Goal: Navigation & Orientation: Locate item on page

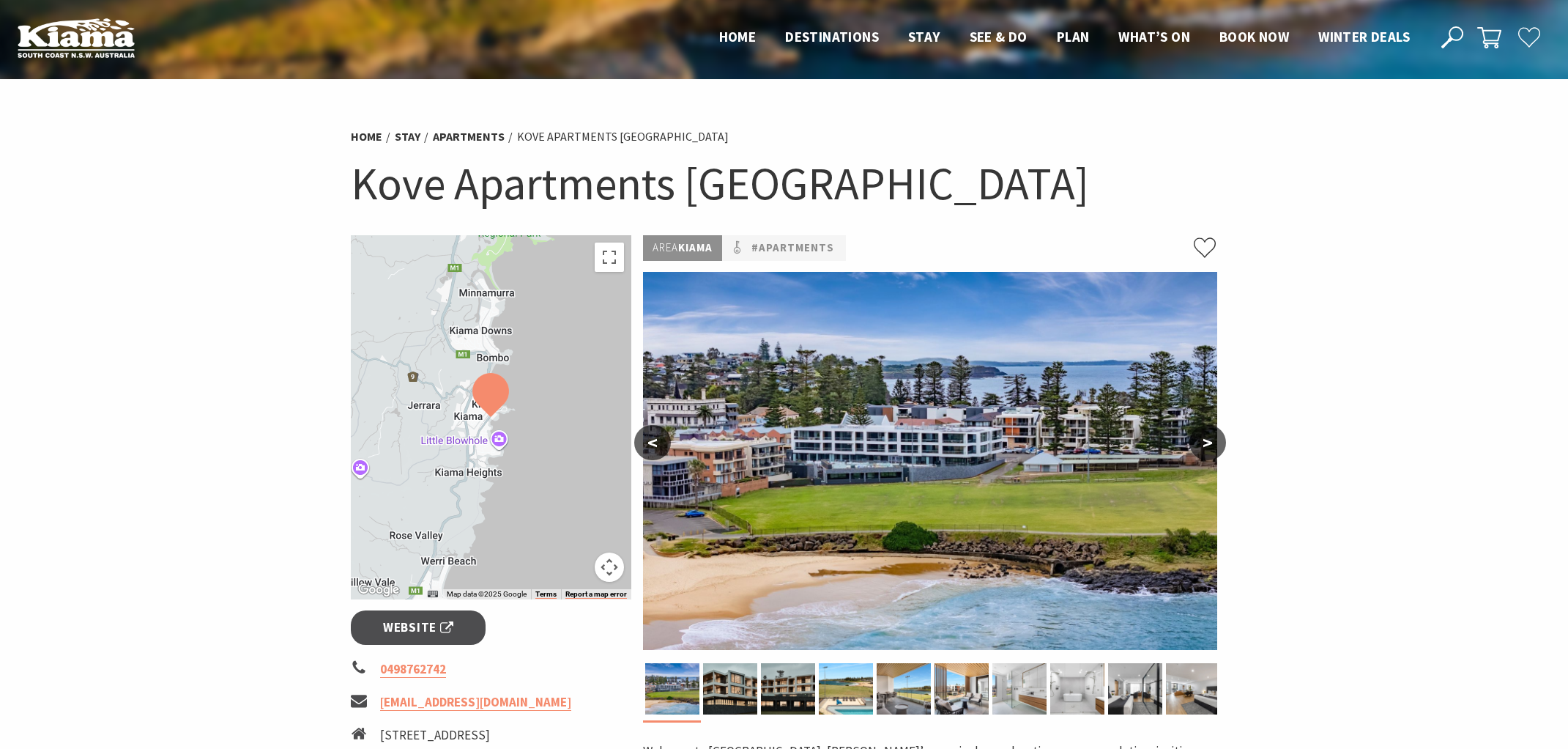
click at [987, 405] on img at bounding box center [930, 461] width 574 height 378
click at [1206, 443] on button ">" at bounding box center [1207, 443] width 36 height 35
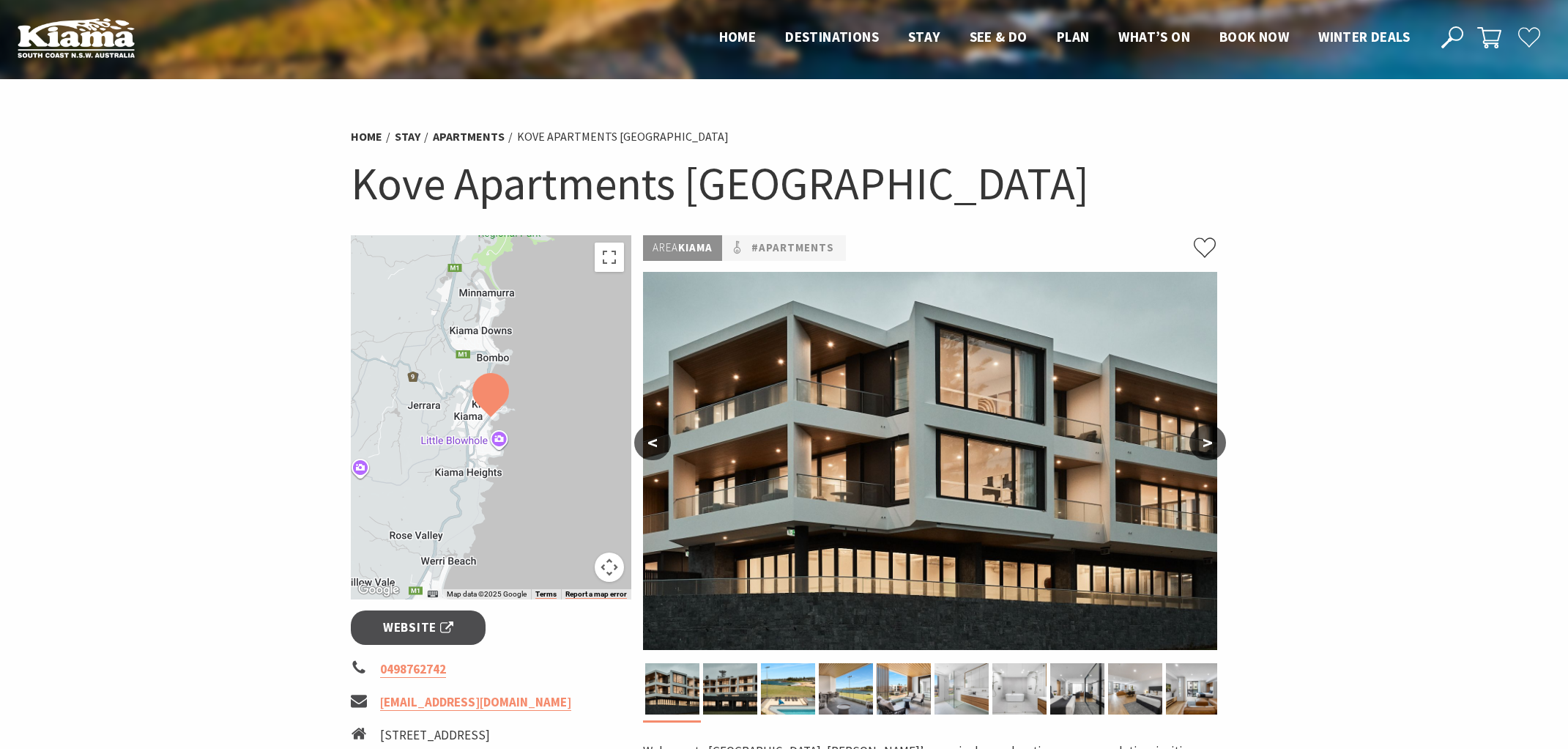
click at [654, 450] on button "<" at bounding box center [652, 443] width 36 height 35
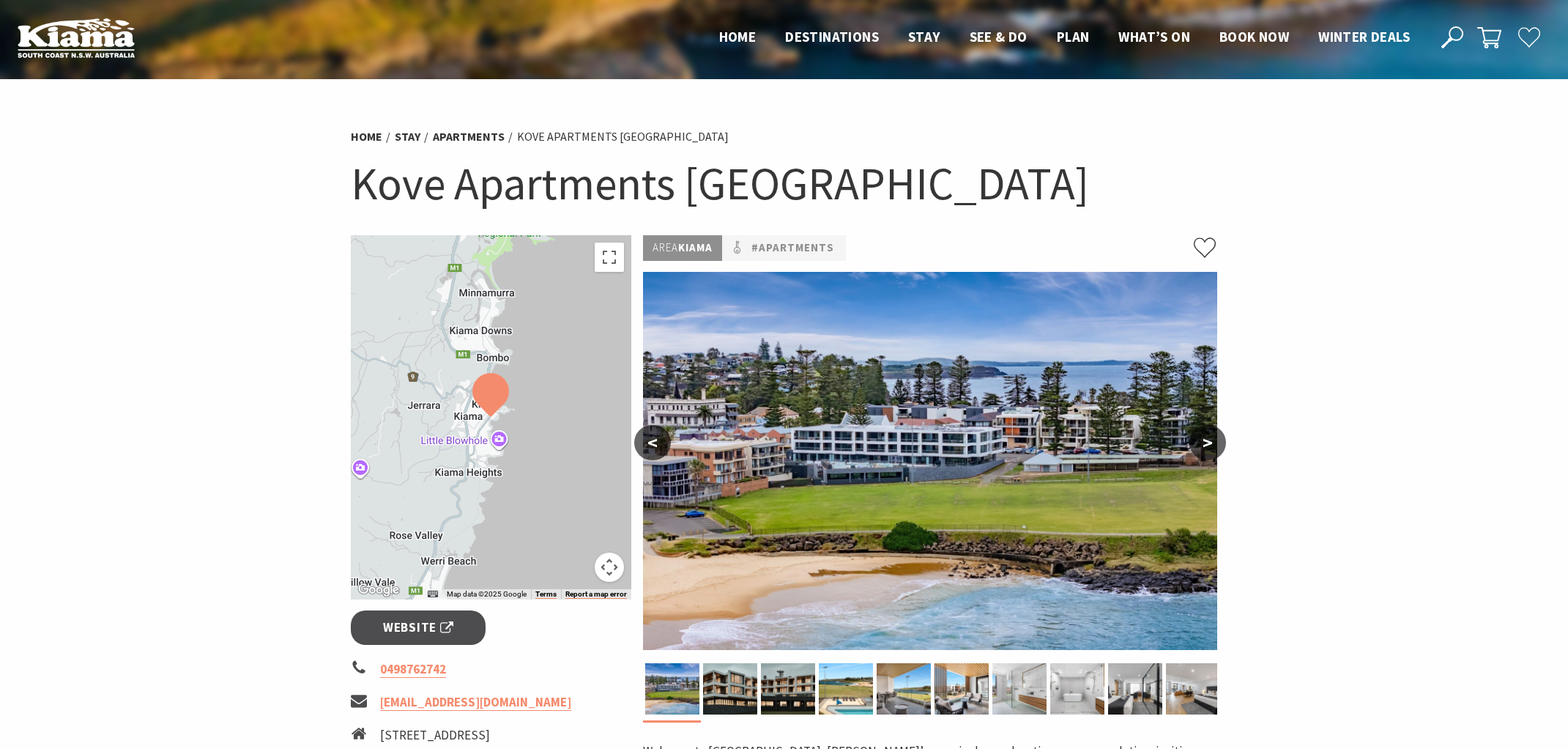
click at [1211, 441] on button ">" at bounding box center [1207, 443] width 36 height 35
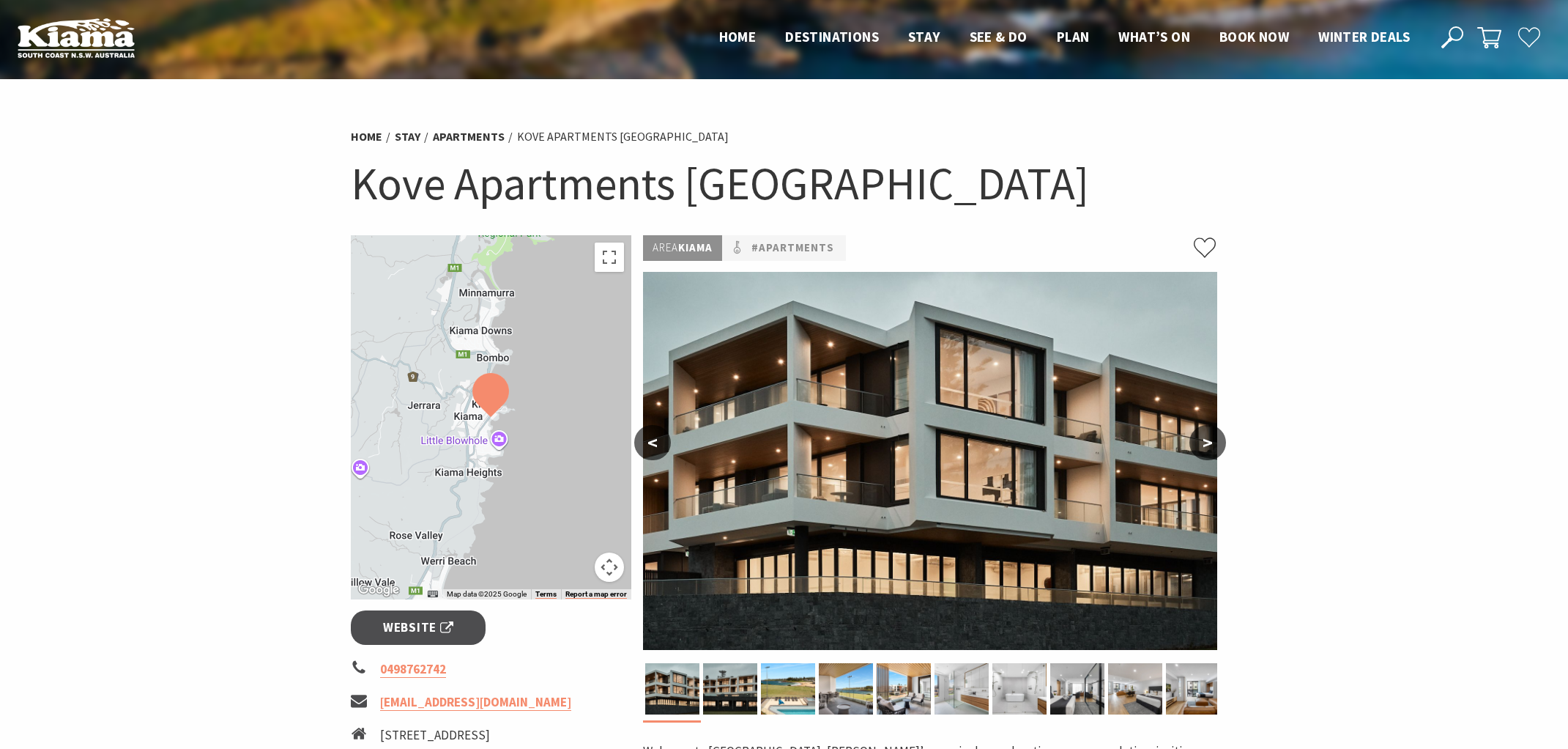
click at [1211, 441] on button ">" at bounding box center [1207, 443] width 36 height 35
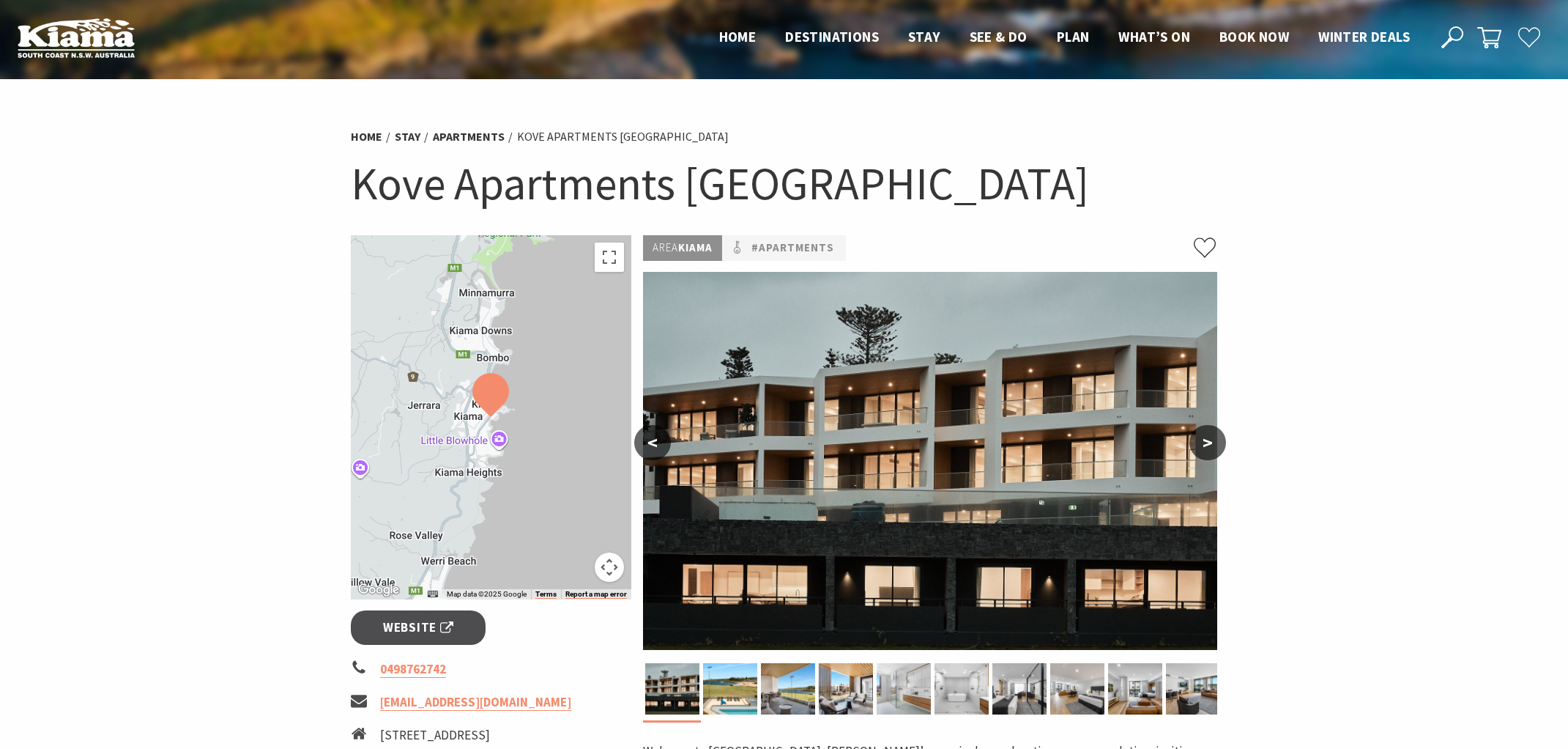
click at [1211, 441] on button ">" at bounding box center [1207, 443] width 36 height 35
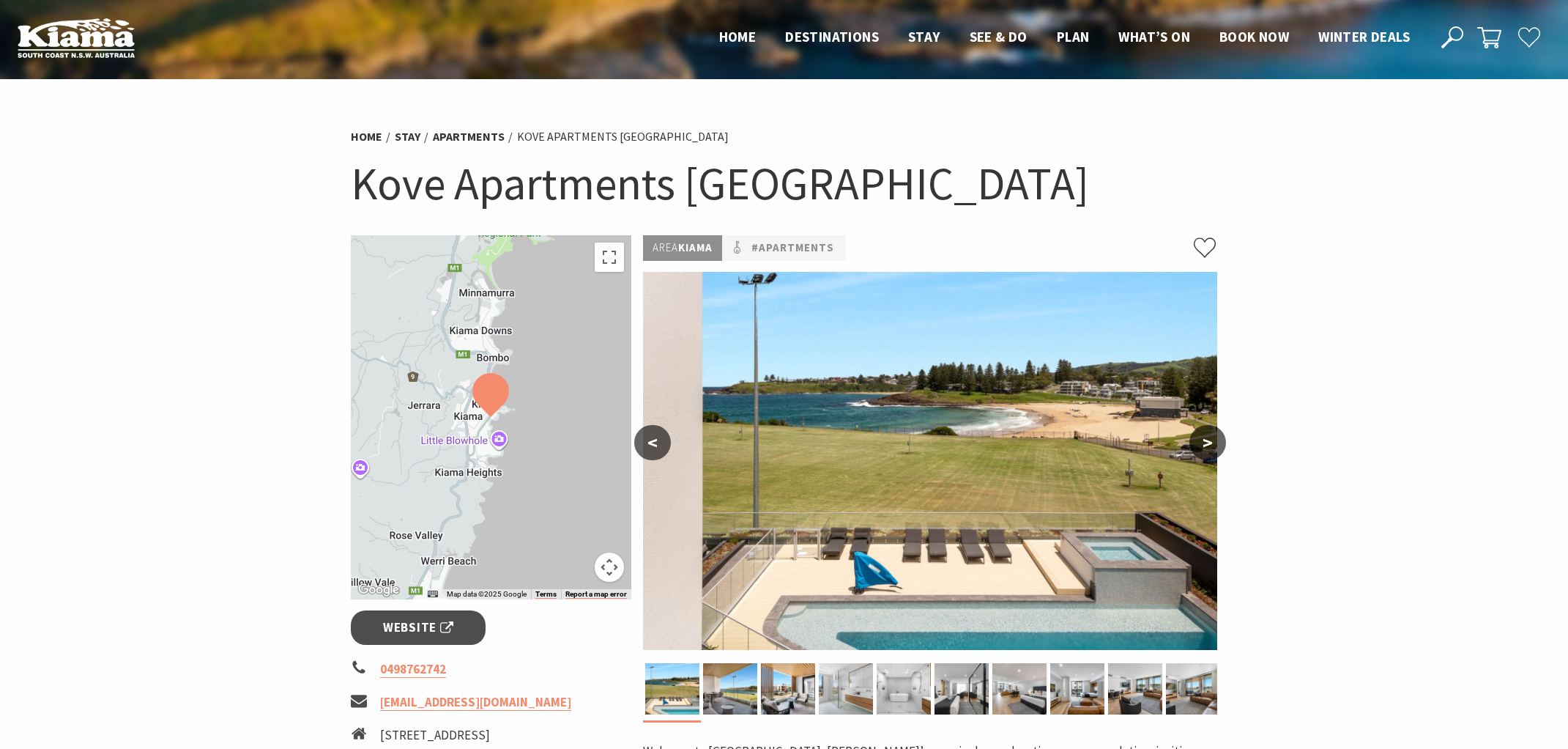
click at [1208, 444] on button ">" at bounding box center [1207, 443] width 36 height 35
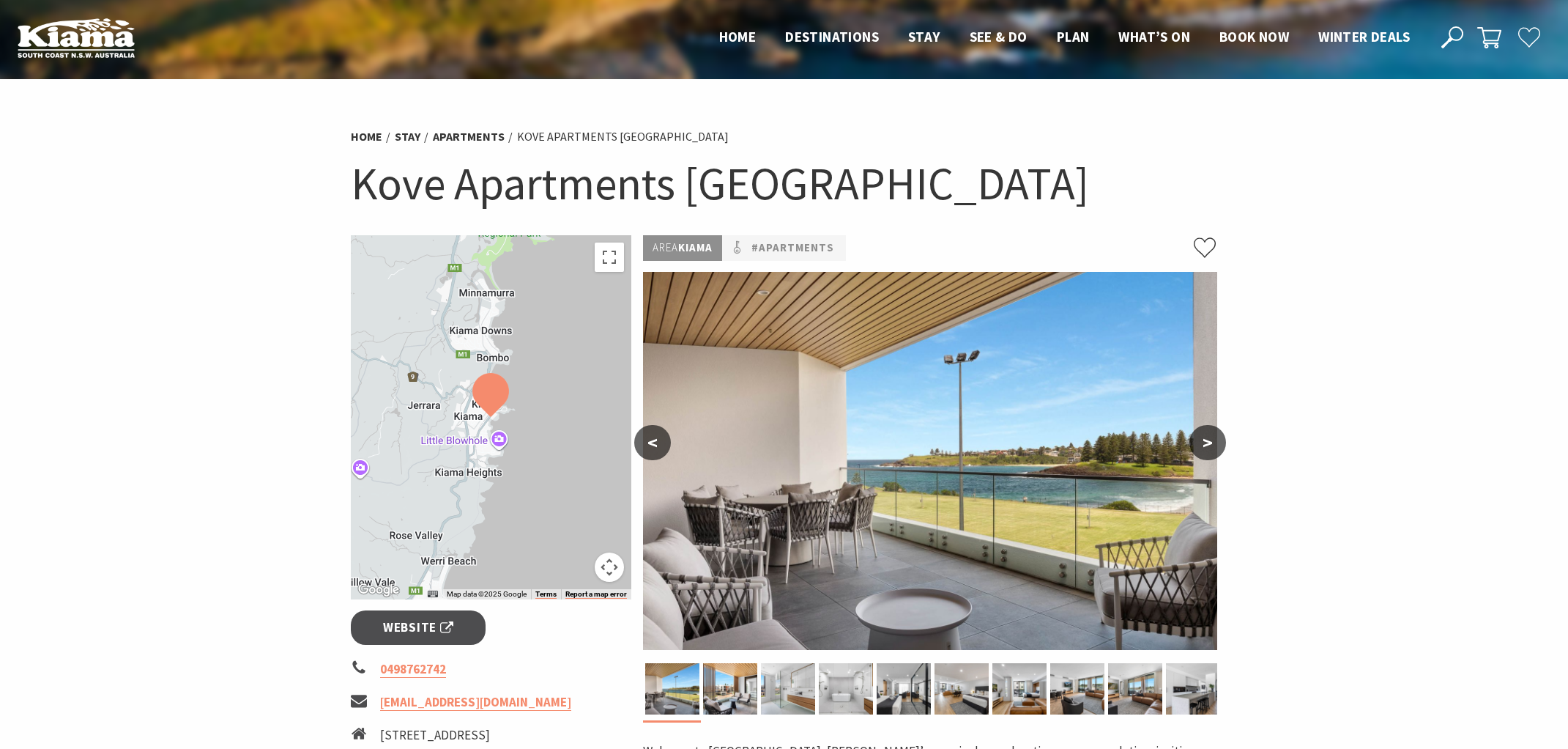
click at [1208, 444] on button ">" at bounding box center [1207, 443] width 36 height 35
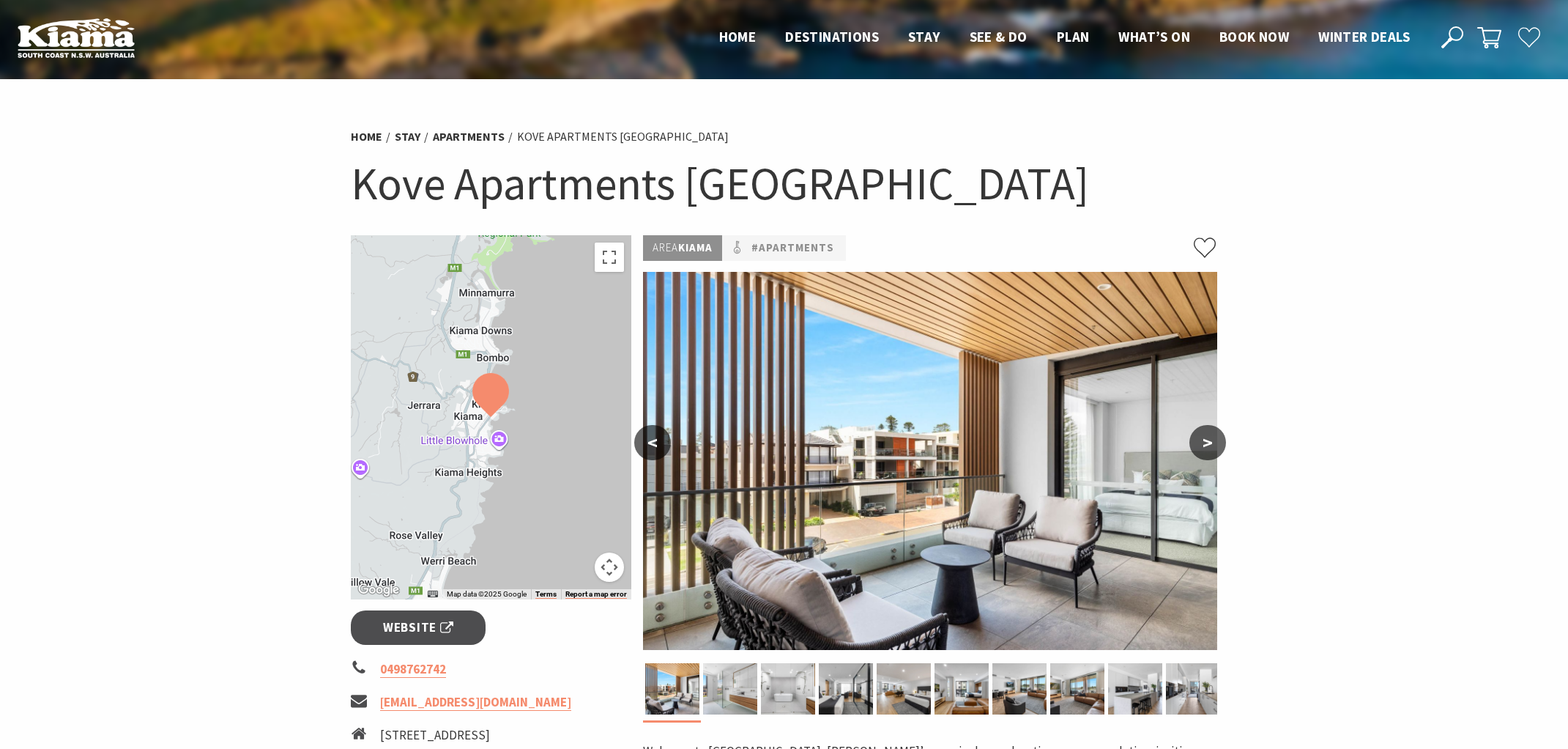
click at [1208, 444] on button ">" at bounding box center [1207, 443] width 36 height 35
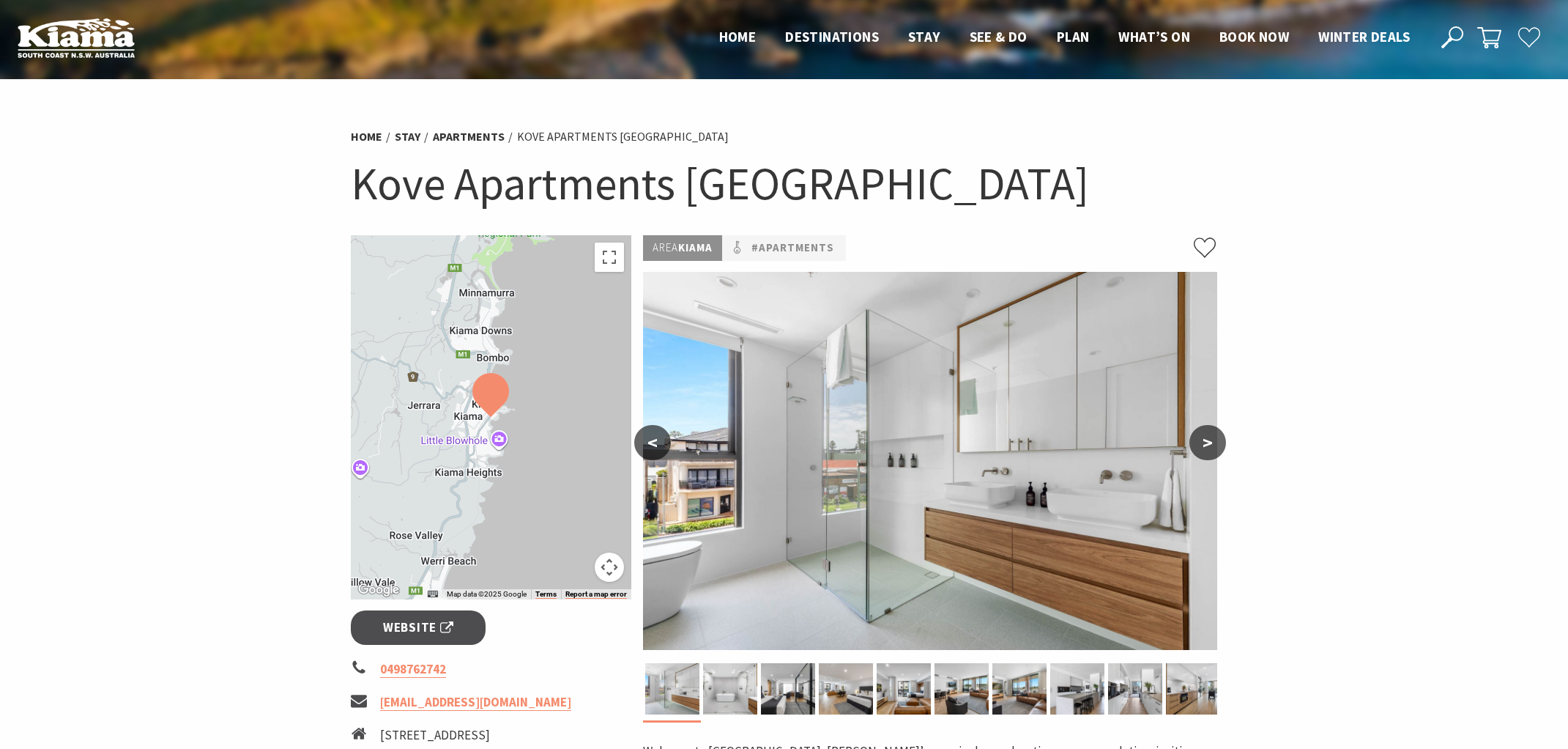
click at [1208, 444] on button ">" at bounding box center [1207, 443] width 36 height 35
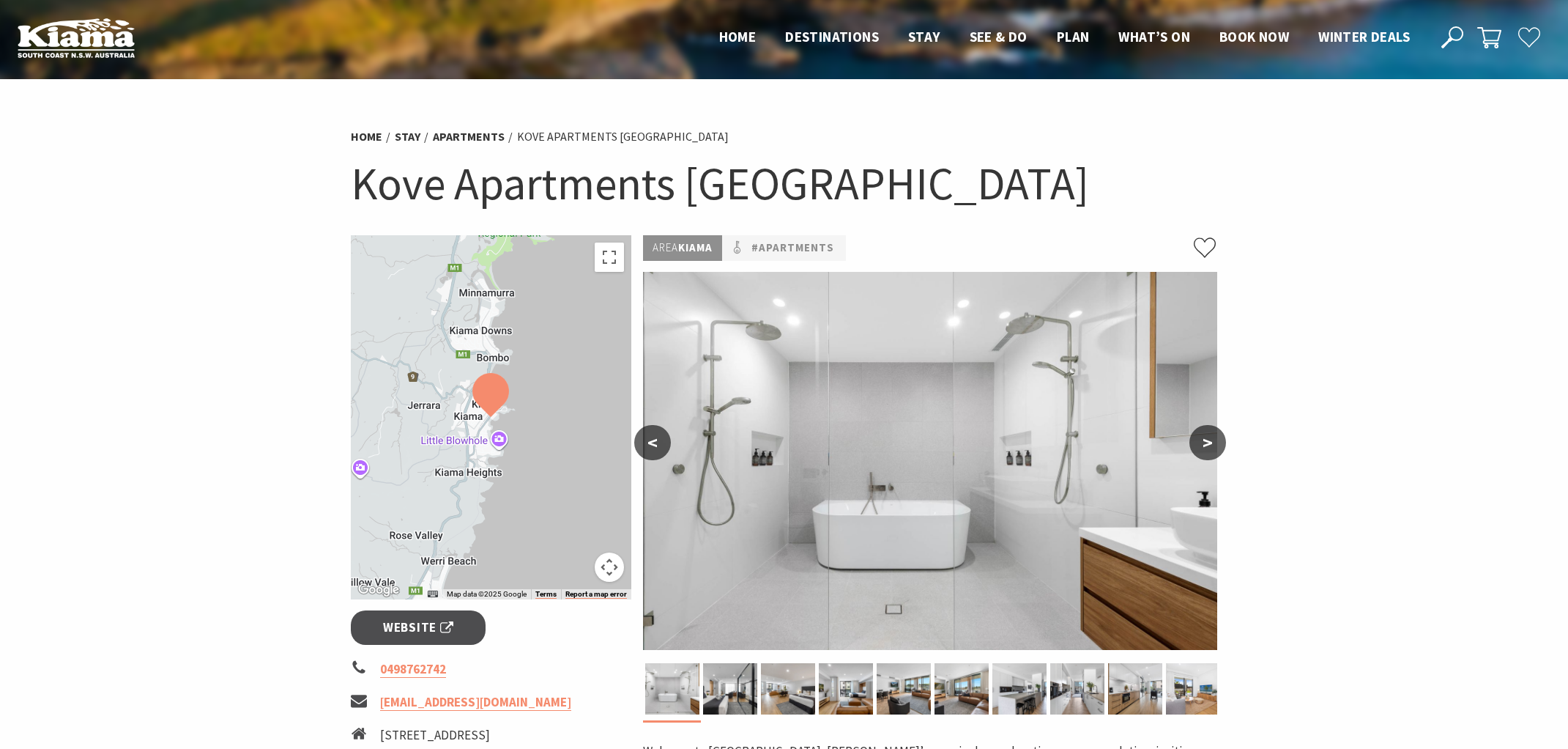
click at [1208, 444] on button ">" at bounding box center [1207, 443] width 36 height 35
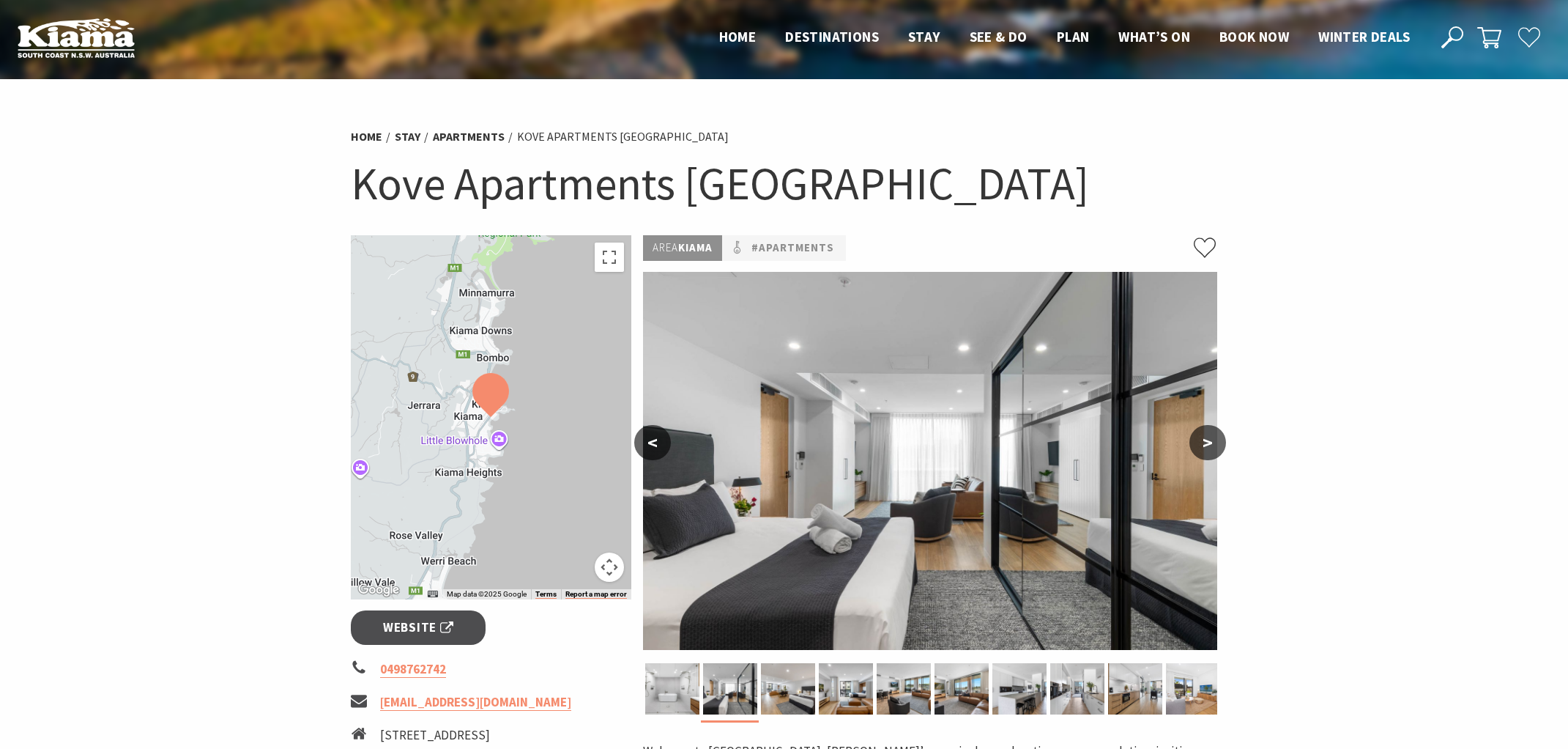
click at [1208, 444] on button ">" at bounding box center [1207, 443] width 36 height 35
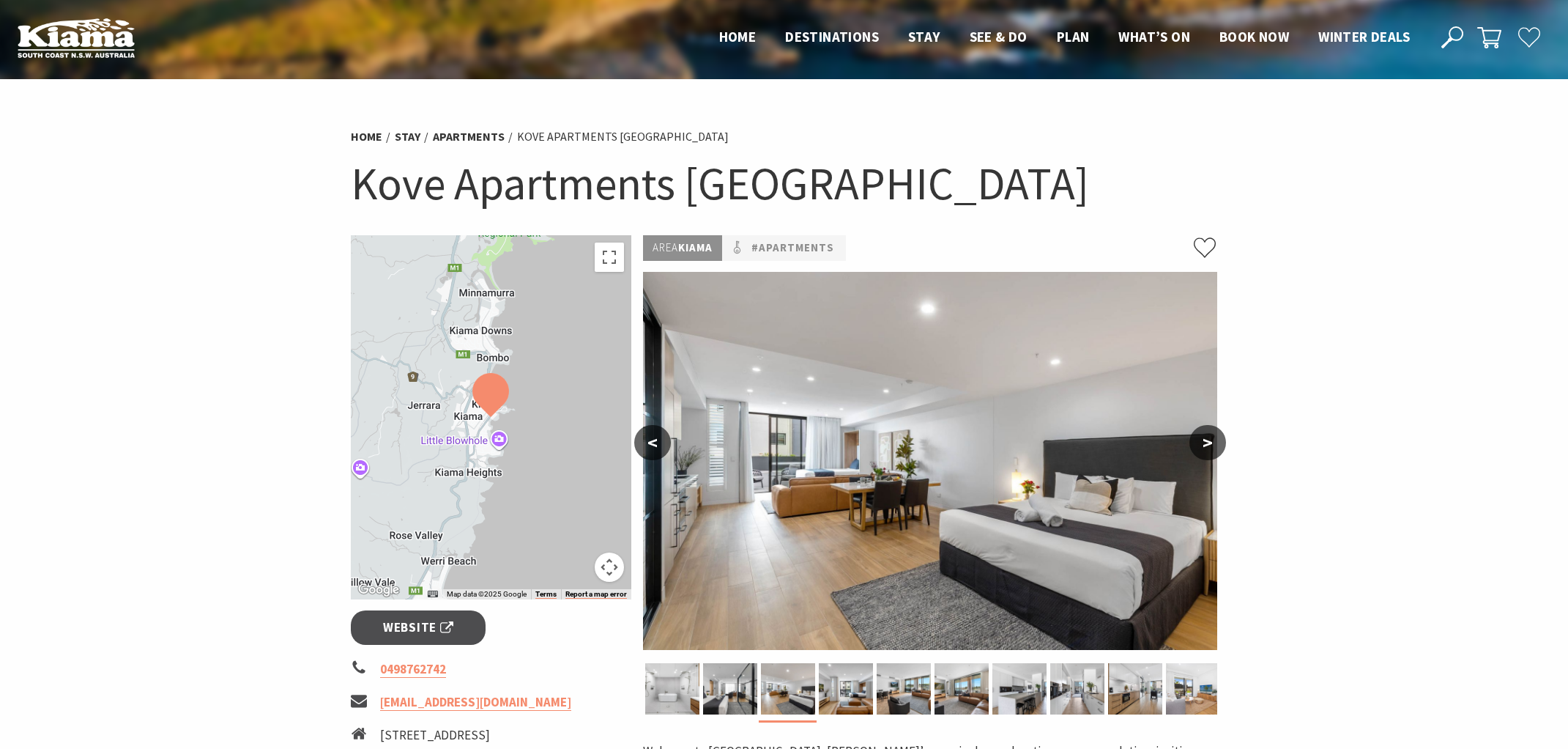
click at [1208, 444] on button ">" at bounding box center [1207, 443] width 36 height 35
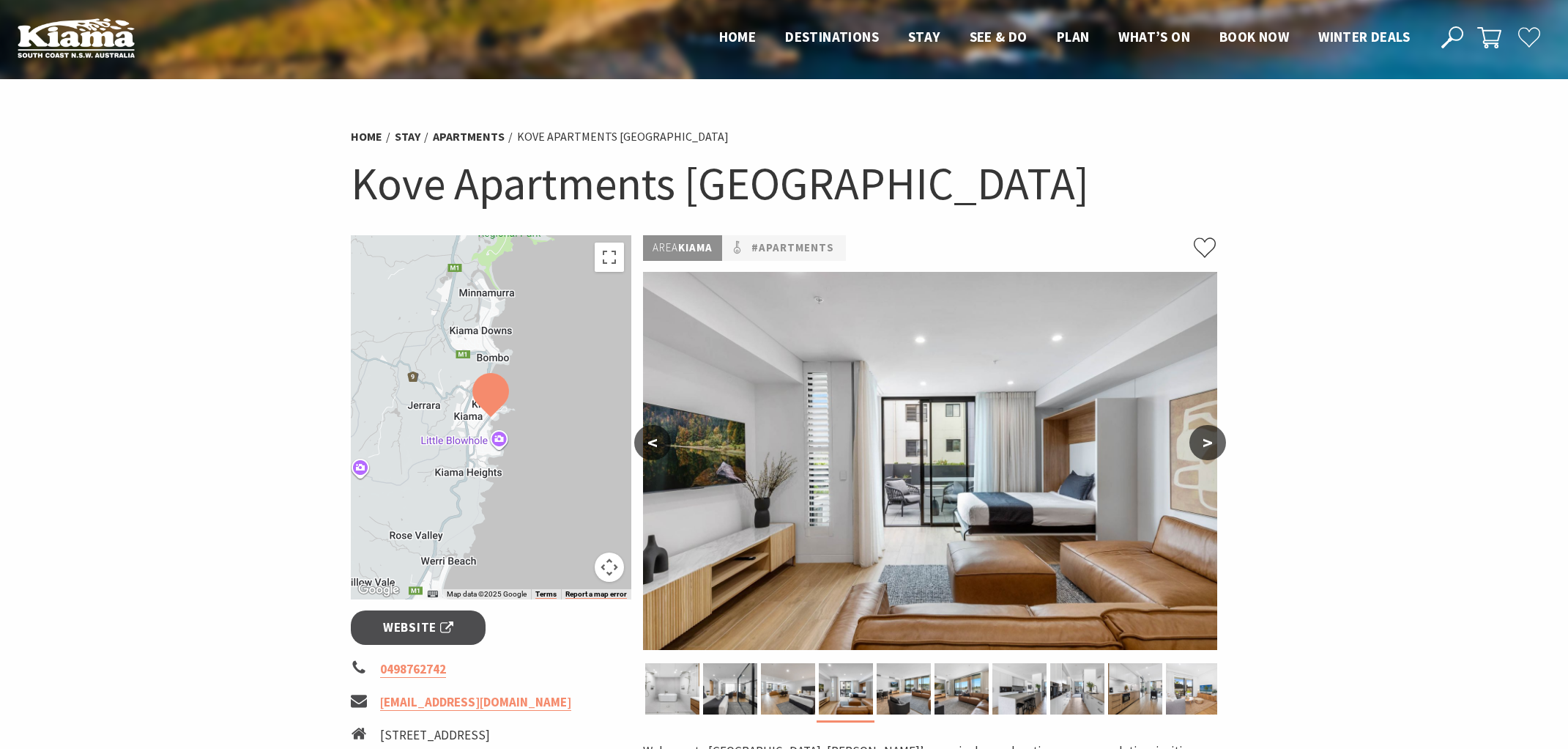
click at [1208, 444] on button ">" at bounding box center [1207, 443] width 36 height 35
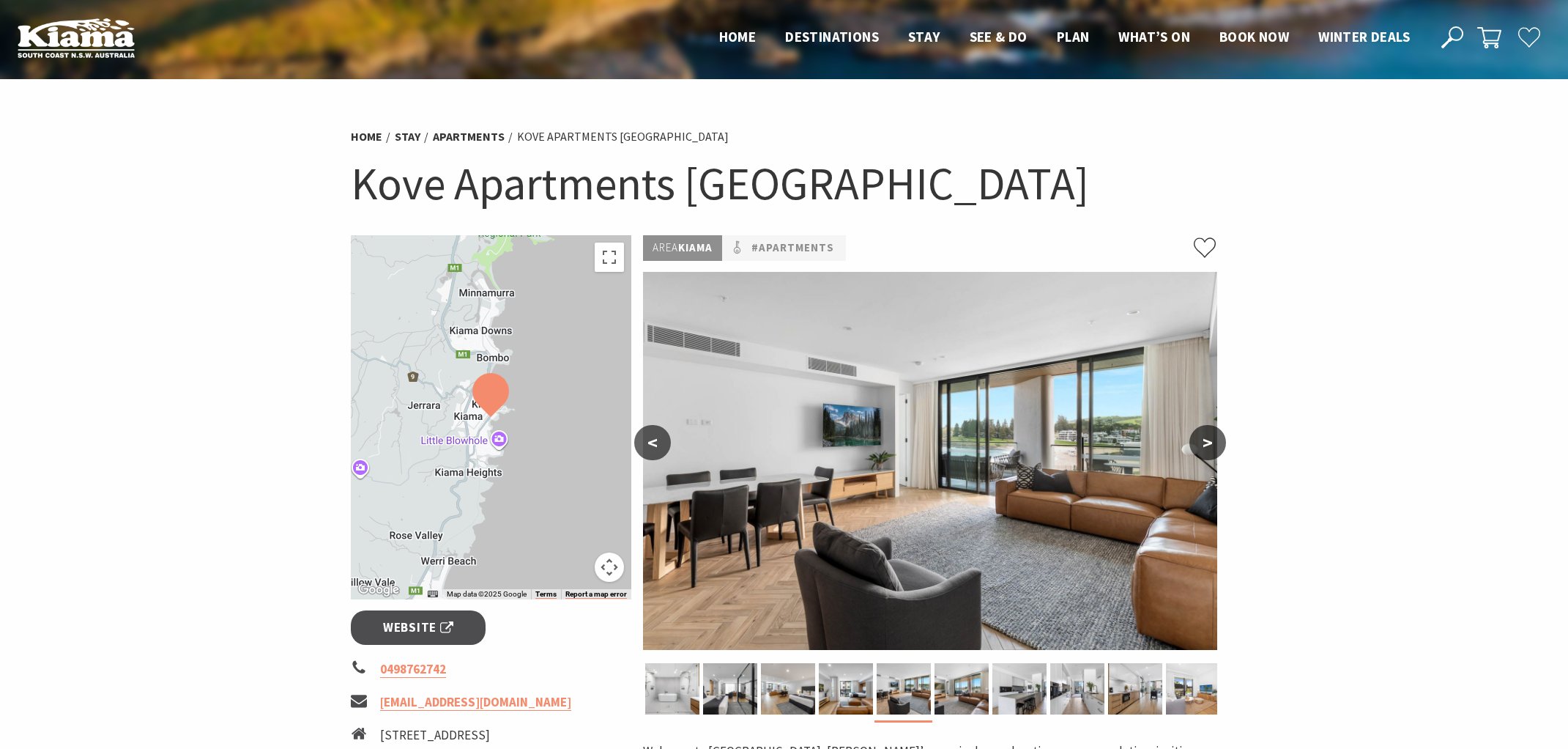
click at [1208, 444] on button ">" at bounding box center [1207, 443] width 36 height 35
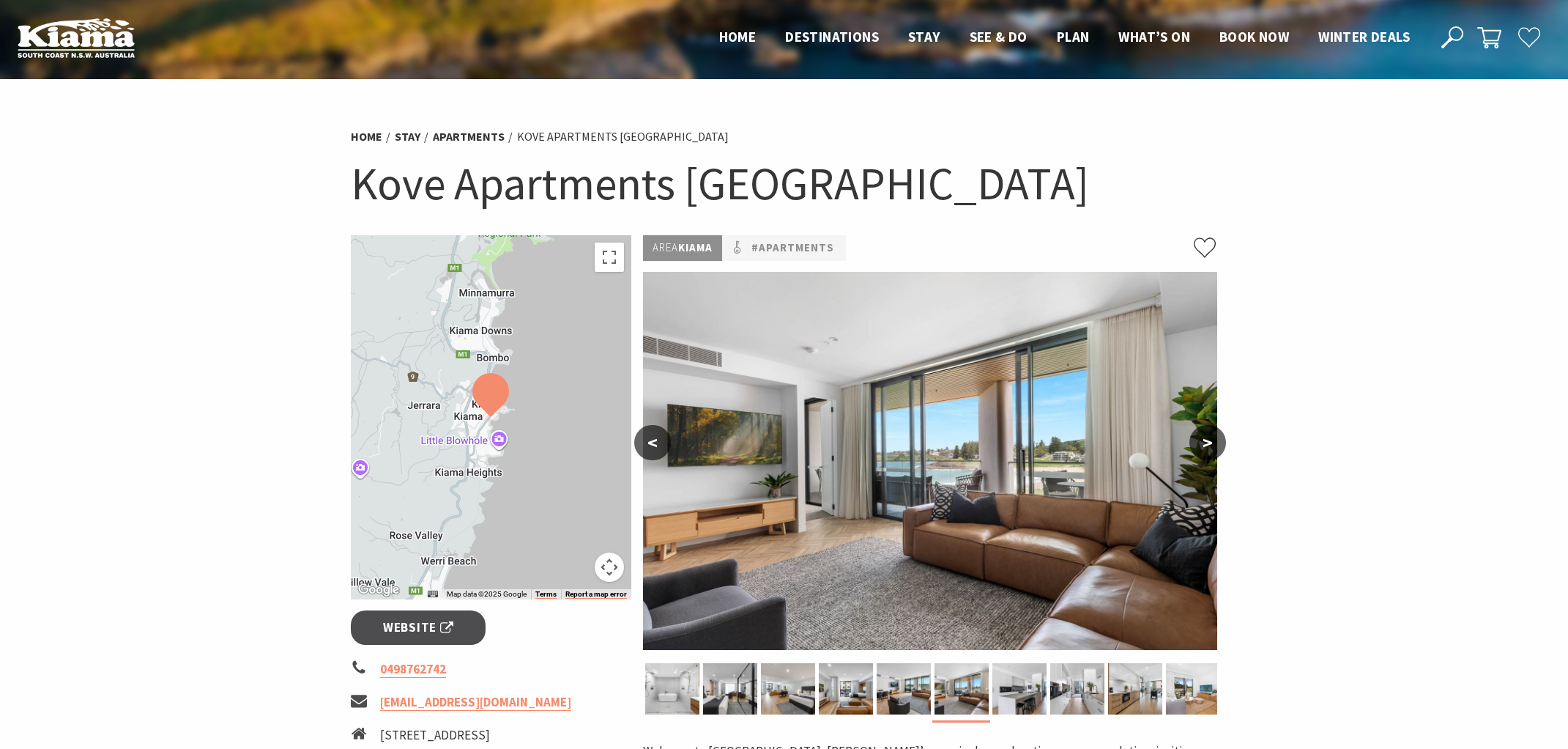
click at [1189, 425] on button ">" at bounding box center [1207, 443] width 36 height 35
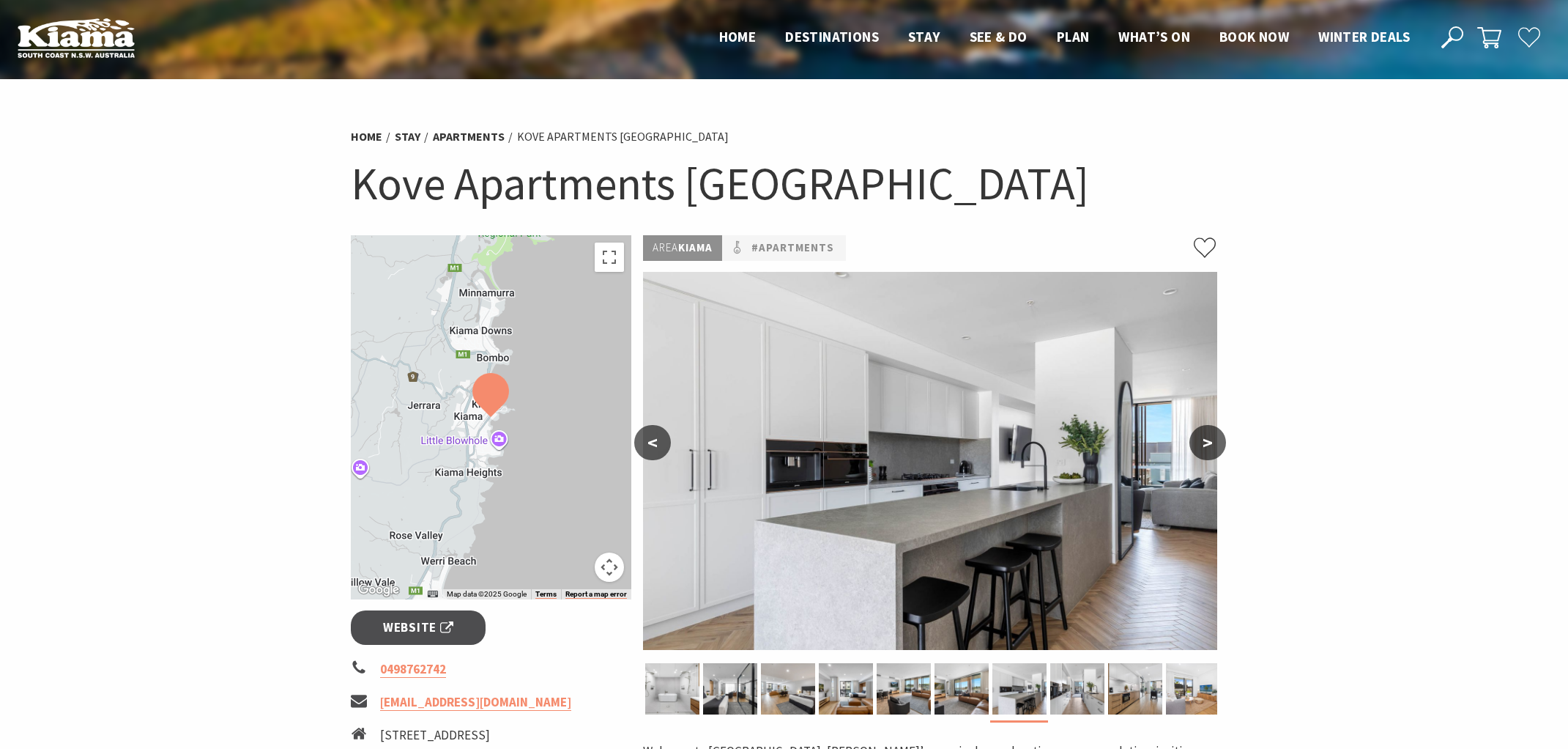
click at [1189, 425] on button ">" at bounding box center [1207, 443] width 36 height 35
